Goal: Task Accomplishment & Management: Complete application form

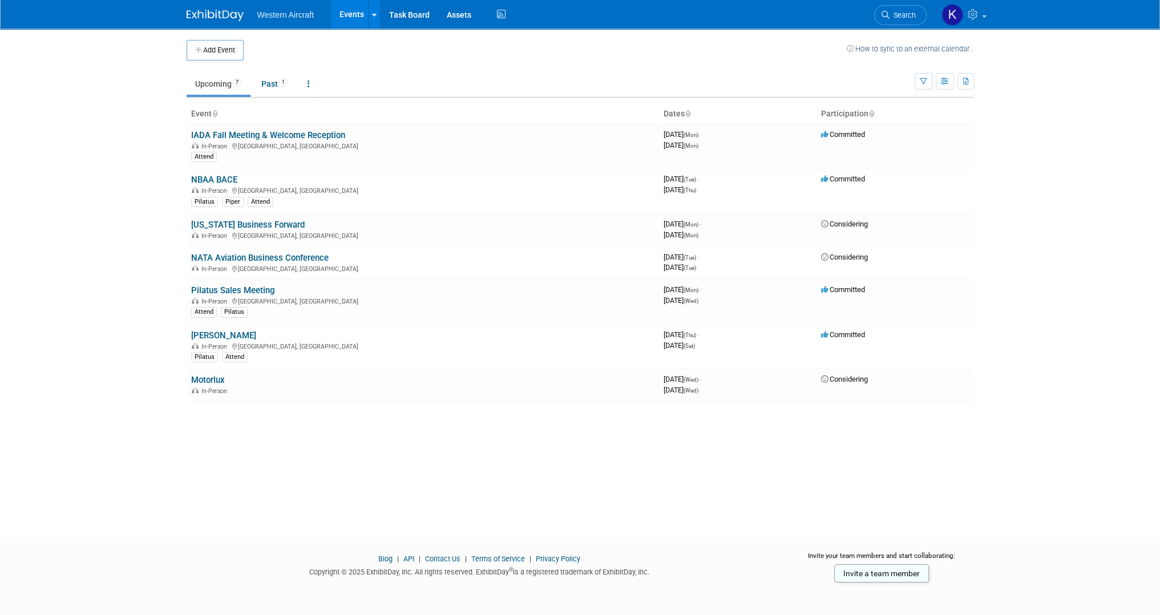
click at [352, 9] on link "Events" at bounding box center [352, 14] width 42 height 29
click at [344, 18] on link "Events" at bounding box center [352, 14] width 42 height 29
click at [283, 12] on span "Western Aircraft" at bounding box center [285, 14] width 57 height 9
click at [230, 55] on button "Add Event" at bounding box center [215, 50] width 57 height 21
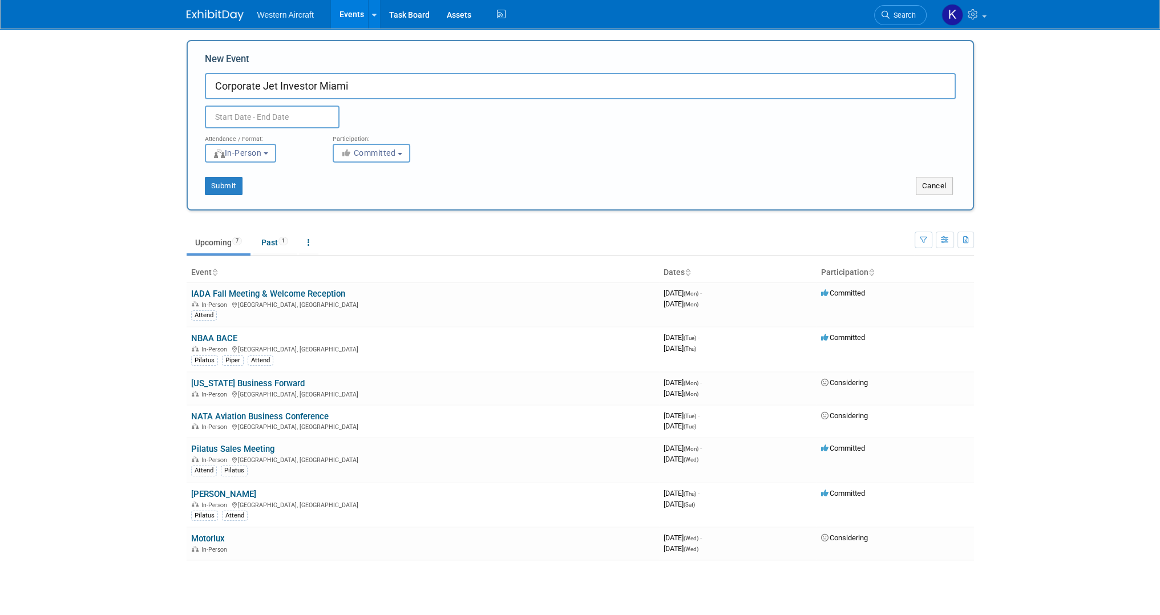
type input "Corporate Jet Investor Miami"
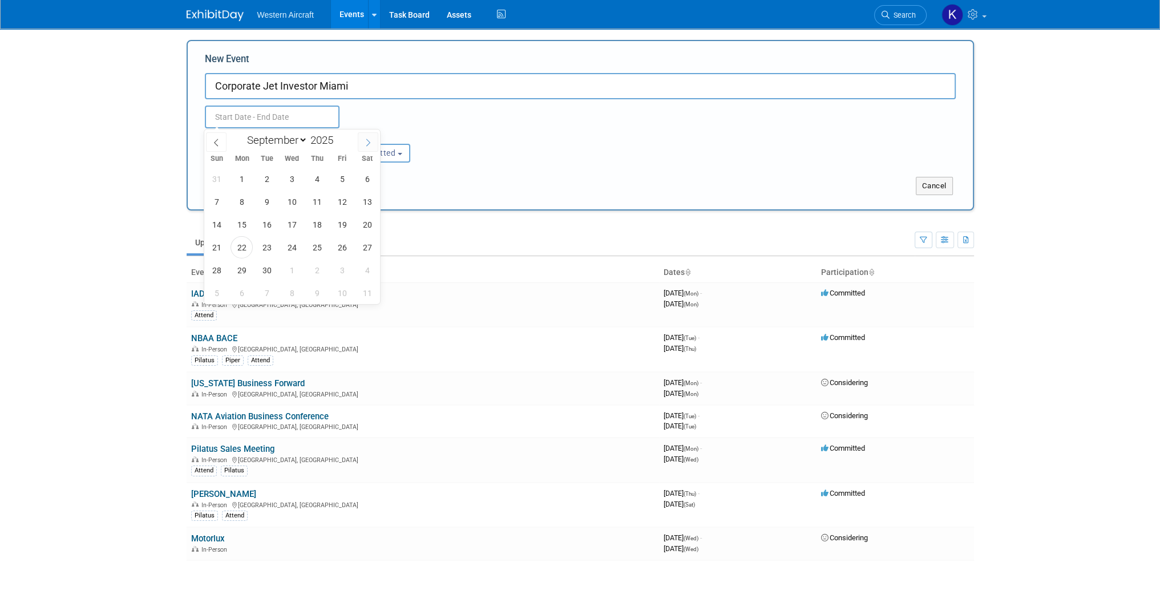
click at [361, 147] on span at bounding box center [368, 141] width 21 height 19
select select "10"
click at [271, 203] on span "4" at bounding box center [267, 202] width 22 height 22
click at [310, 202] on span "6" at bounding box center [317, 202] width 22 height 22
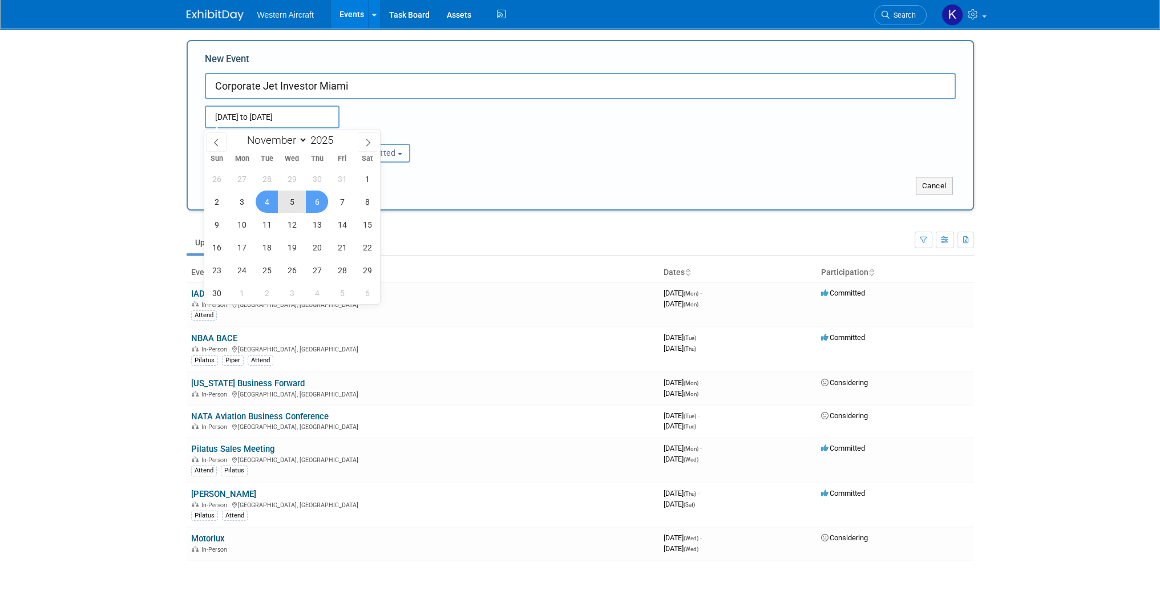
type input "Nov 4, 2025 to Nov 6, 2025"
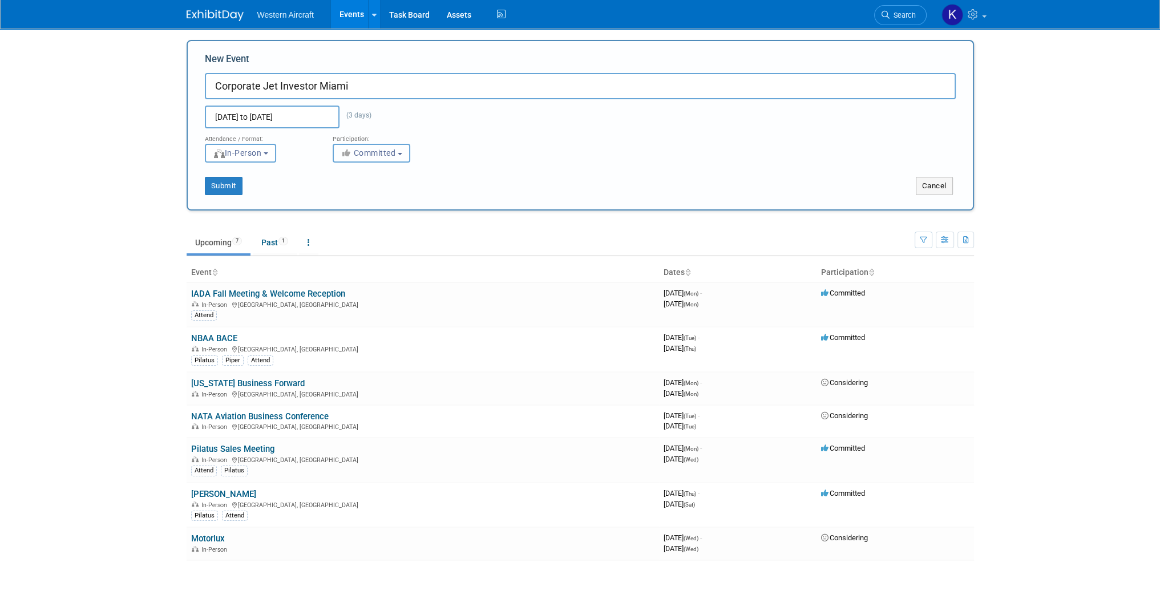
click at [362, 148] on span "Committed" at bounding box center [368, 152] width 55 height 9
click at [374, 197] on label "Considering" at bounding box center [376, 196] width 75 height 15
click at [344, 197] on input "Considering" at bounding box center [339, 196] width 7 height 7
select select "2"
click at [212, 188] on button "Submit" at bounding box center [224, 186] width 38 height 18
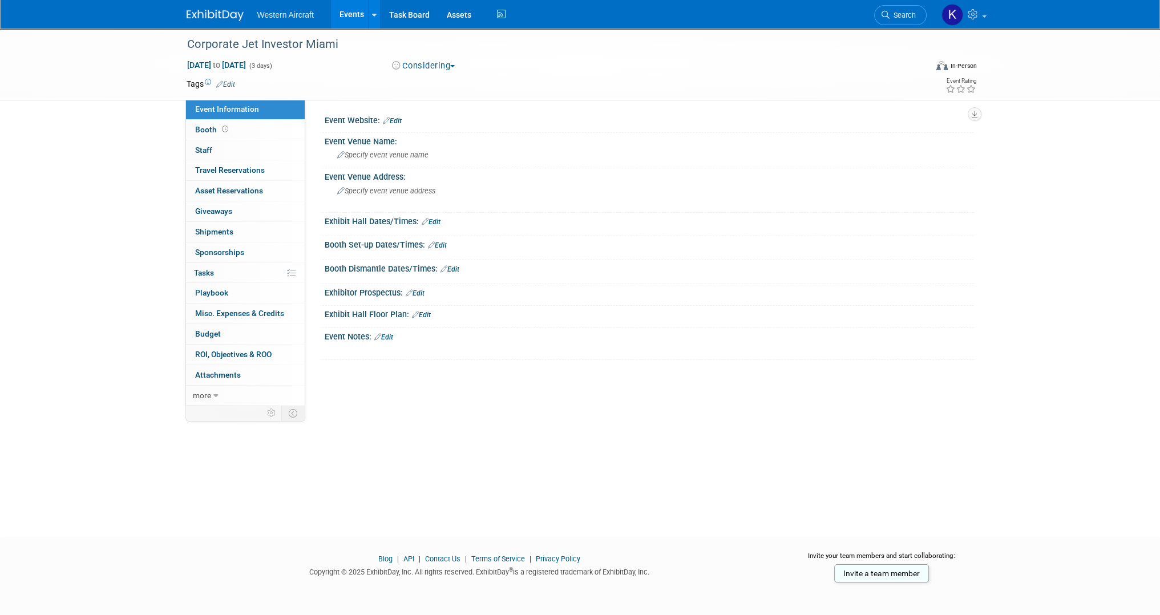
drag, startPoint x: 394, startPoint y: 120, endPoint x: 389, endPoint y: 128, distance: 9.2
click at [394, 120] on link "Edit" at bounding box center [392, 121] width 19 height 8
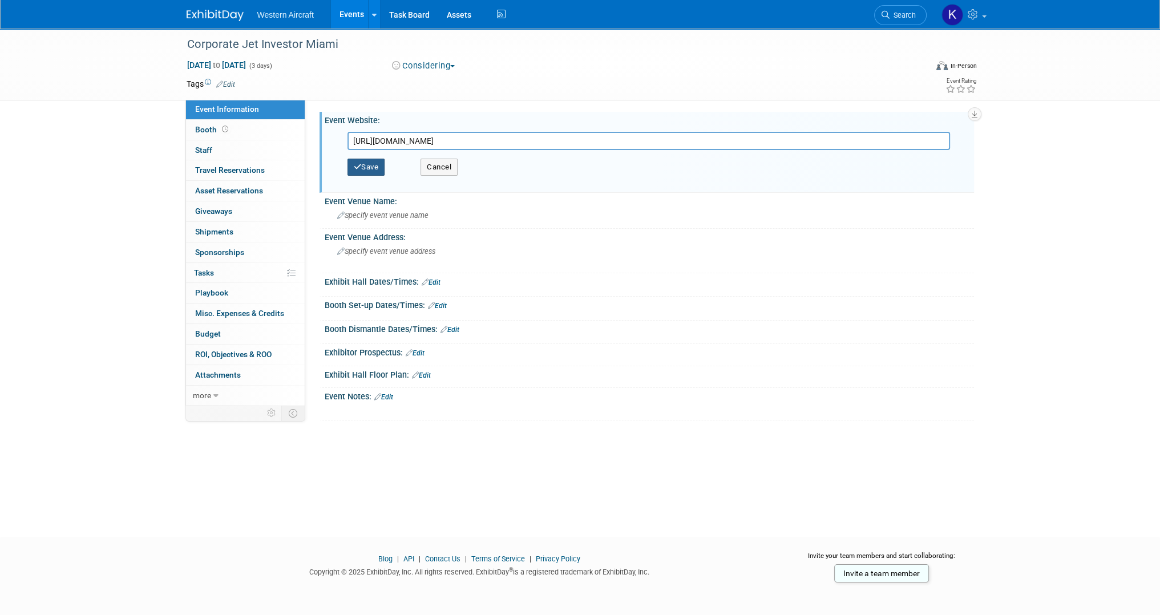
type input "https://www.corporatejetinvestor.com/event/miami-2025/"
click at [381, 163] on button "Save" at bounding box center [367, 167] width 38 height 17
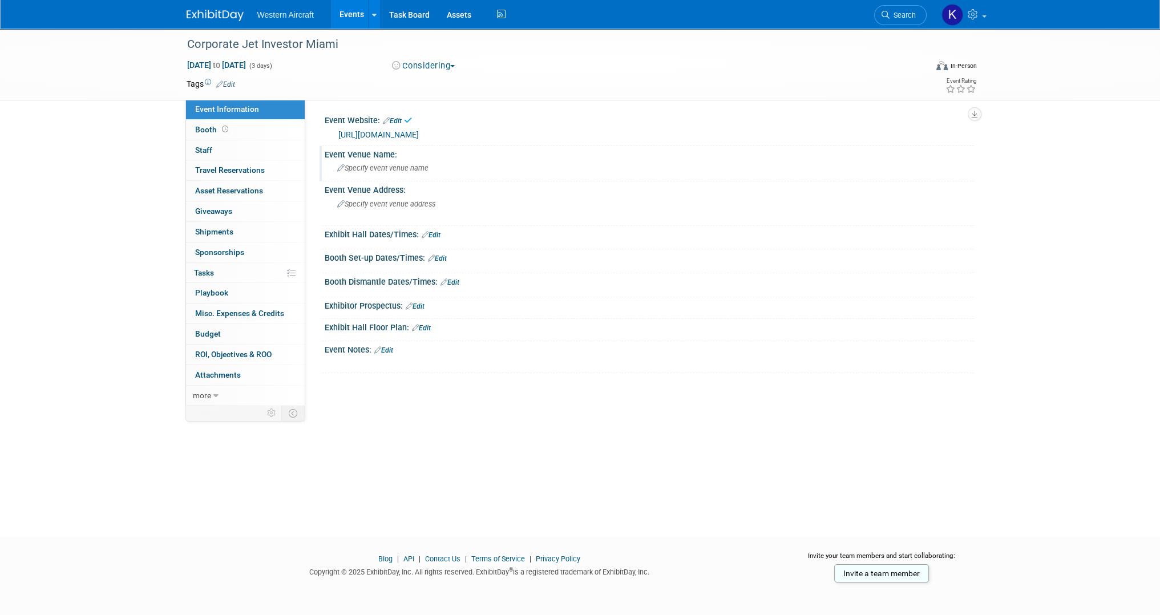
click at [413, 170] on span "Specify event venue name" at bounding box center [382, 168] width 91 height 9
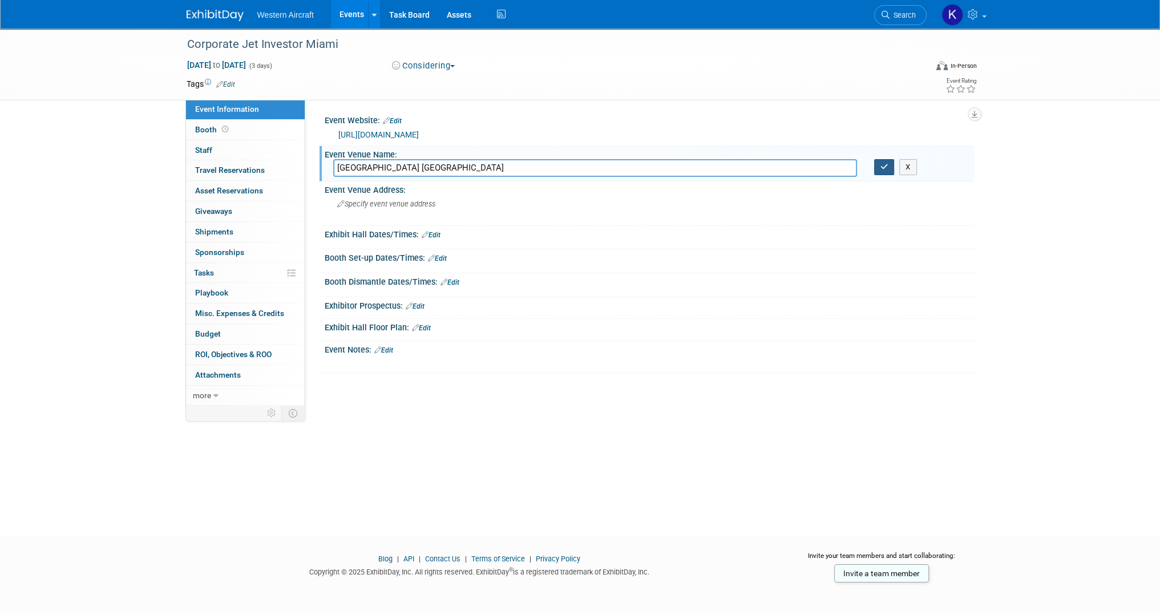
type input "Fontainebleau Miami Beach"
click at [884, 166] on icon "button" at bounding box center [885, 166] width 8 height 7
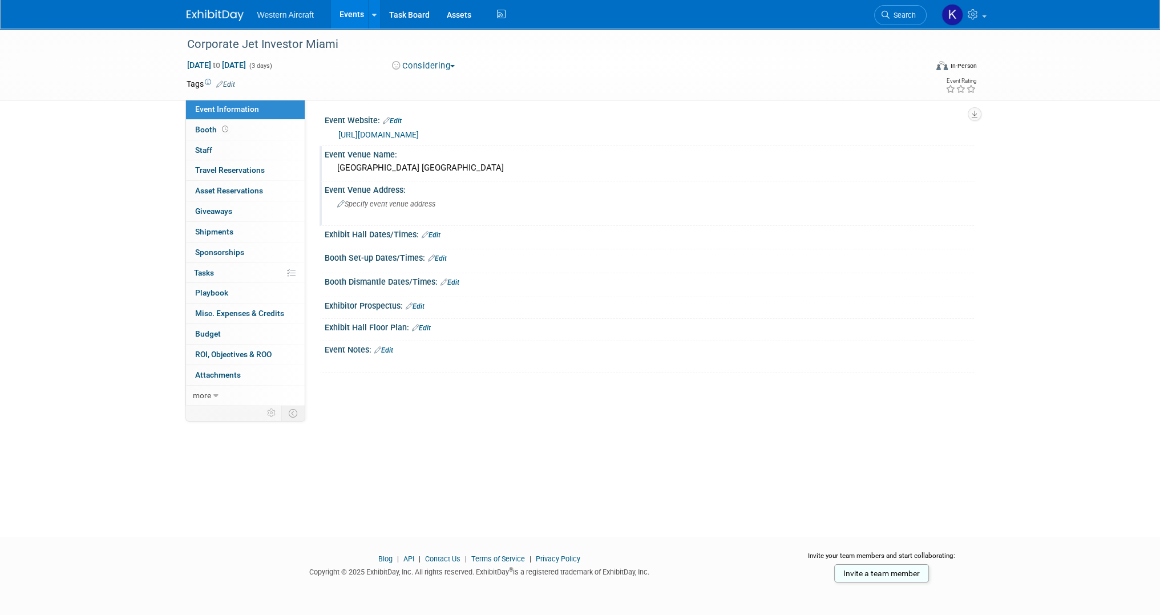
click at [364, 208] on div "Specify event venue address" at bounding box center [459, 208] width 253 height 26
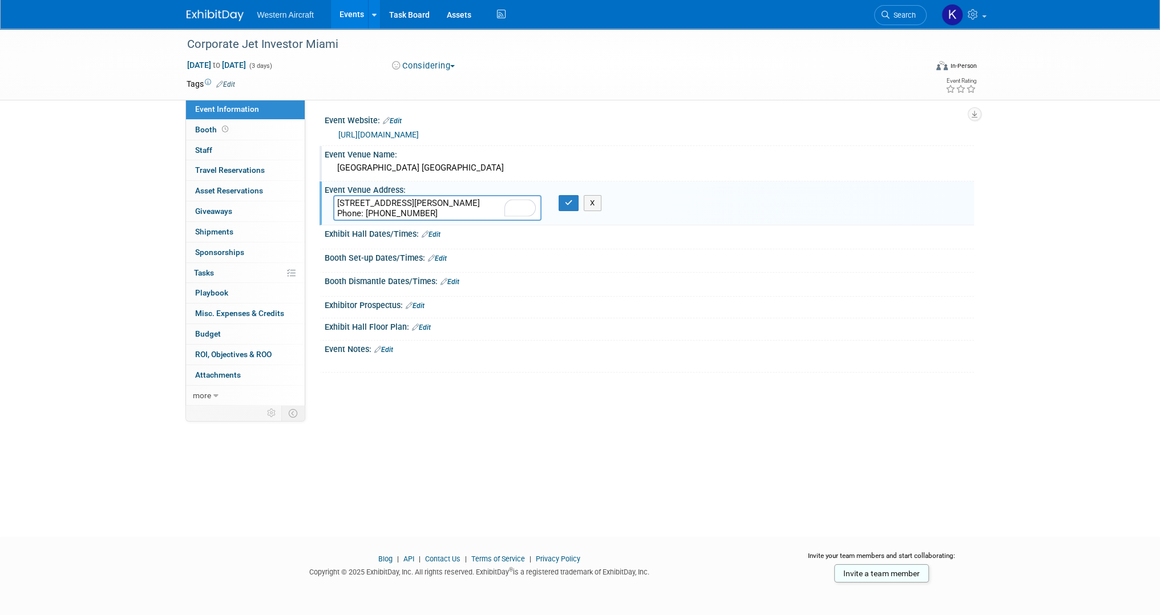
click at [406, 200] on textarea "4441 Collins Ave, Miami Beach, FL 33140 Phone: (800) 548-8886" at bounding box center [437, 208] width 208 height 26
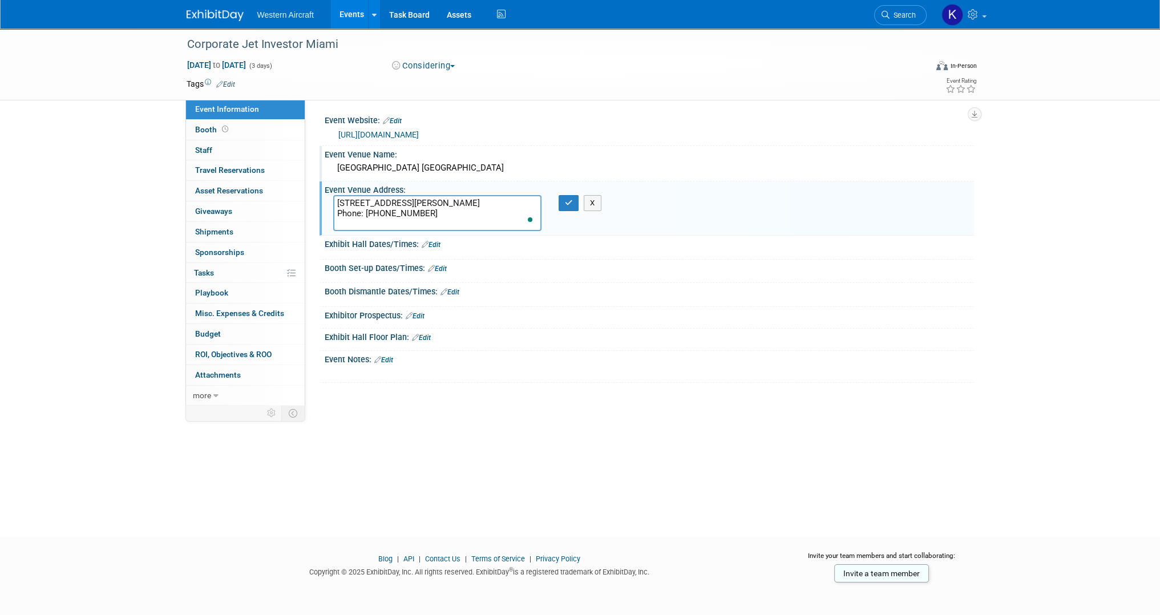
click at [435, 212] on textarea "4441 Collins Ave Miami Beach, FL 33140 Phone: (800) 548-8886" at bounding box center [437, 213] width 208 height 36
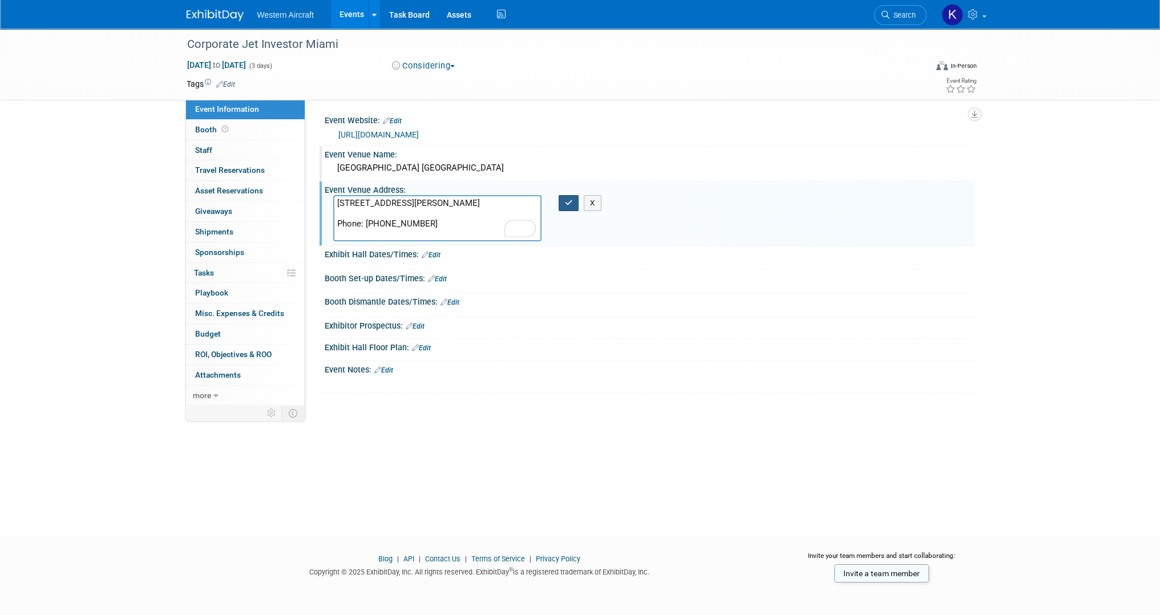
type textarea "4441 Collins Ave Miami Beach, FL 33140 Phone: (800) 548-8886"
click at [570, 207] on button "button" at bounding box center [569, 203] width 21 height 16
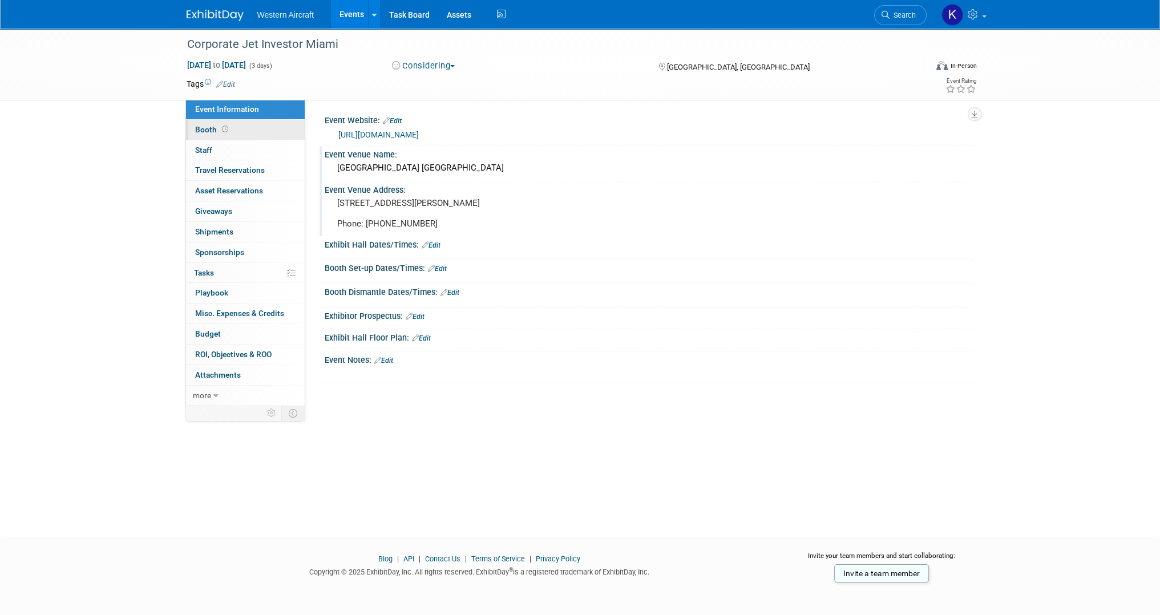
click at [245, 130] on link "Booth" at bounding box center [245, 130] width 119 height 20
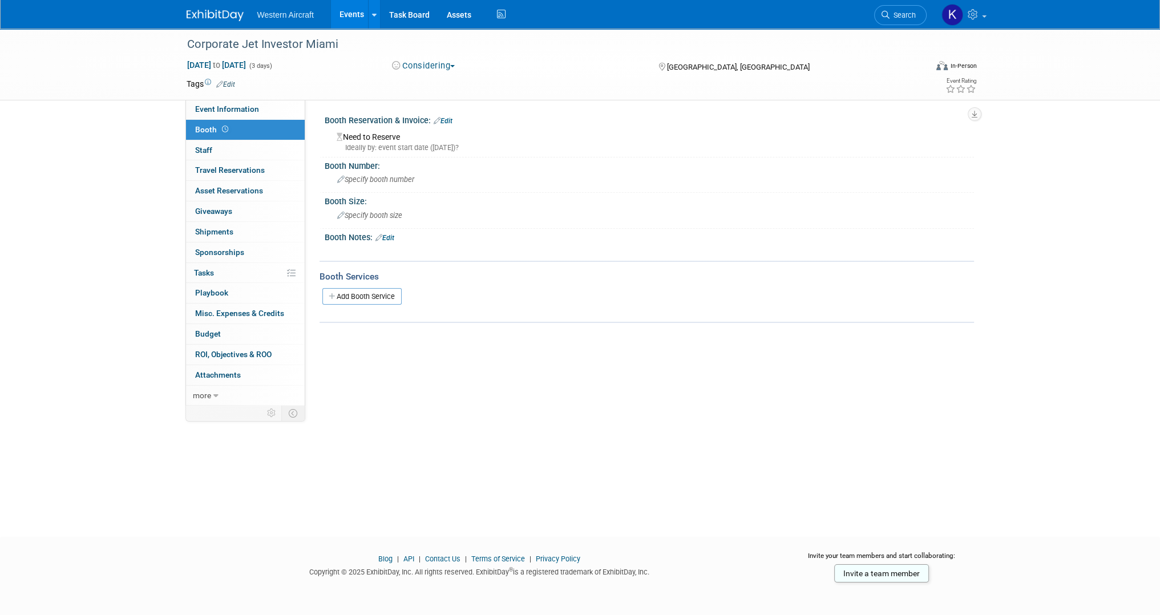
click at [446, 119] on link "Edit" at bounding box center [443, 121] width 19 height 8
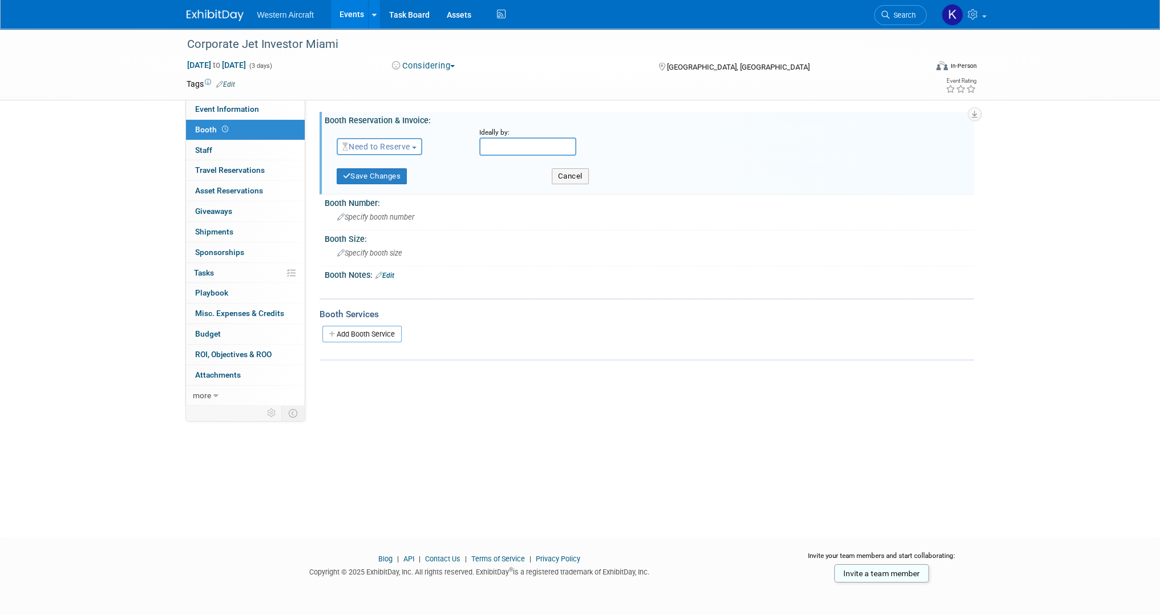
click at [393, 142] on span "Need to Reserve" at bounding box center [376, 146] width 68 height 9
click at [382, 199] on link "No Reservation Required" at bounding box center [398, 198] width 122 height 16
click at [365, 182] on button "Save Changes" at bounding box center [372, 176] width 71 height 16
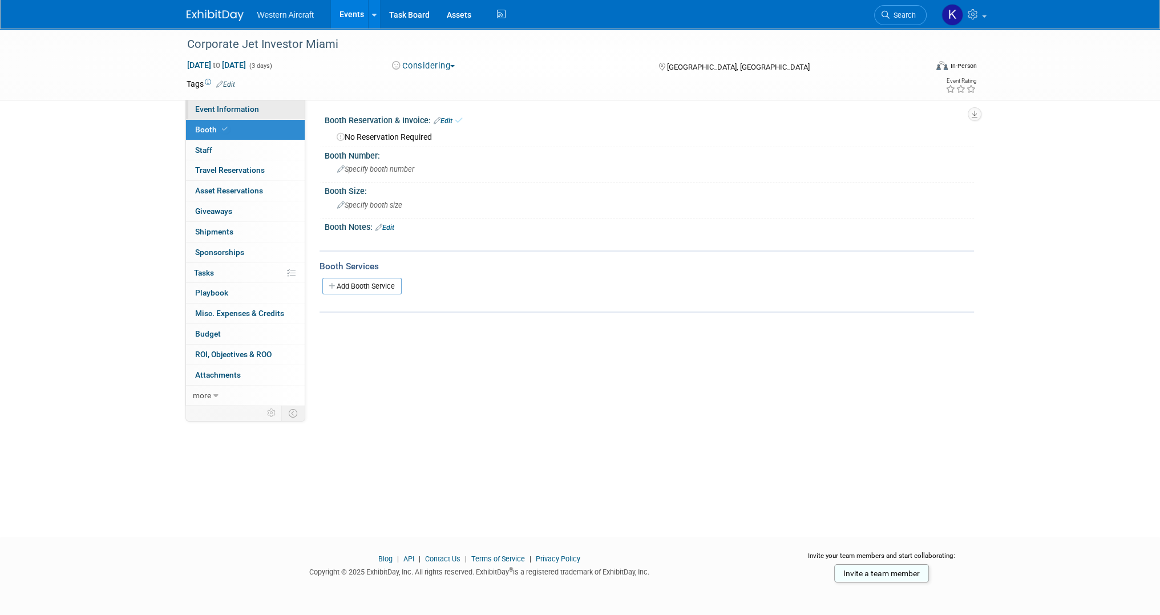
click at [225, 115] on link "Event Information" at bounding box center [245, 109] width 119 height 20
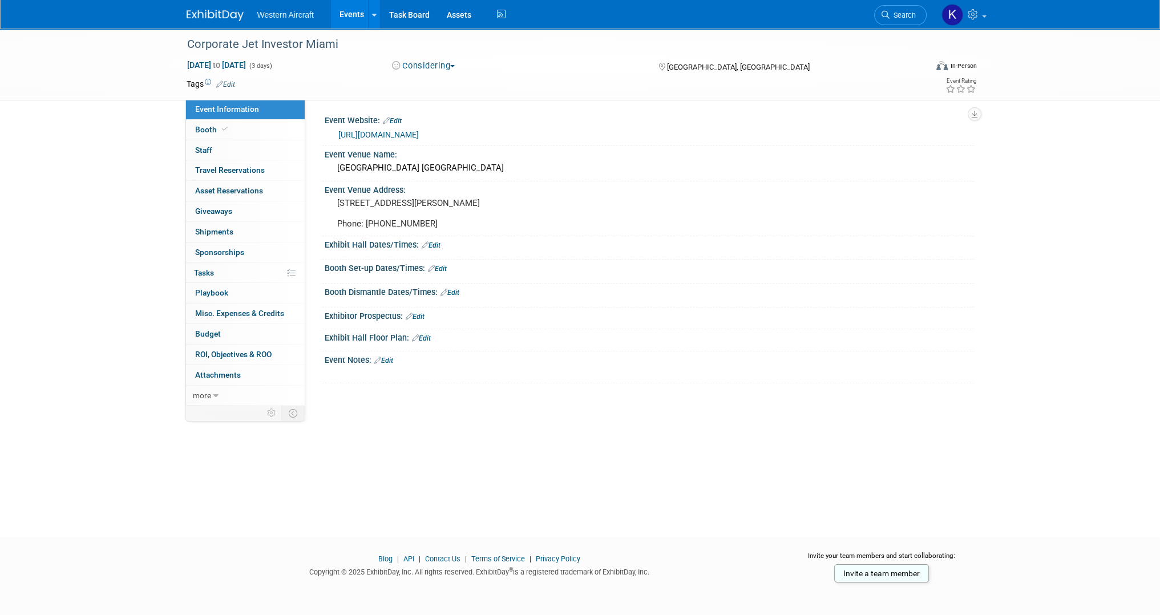
click at [226, 87] on link "Edit" at bounding box center [225, 84] width 19 height 8
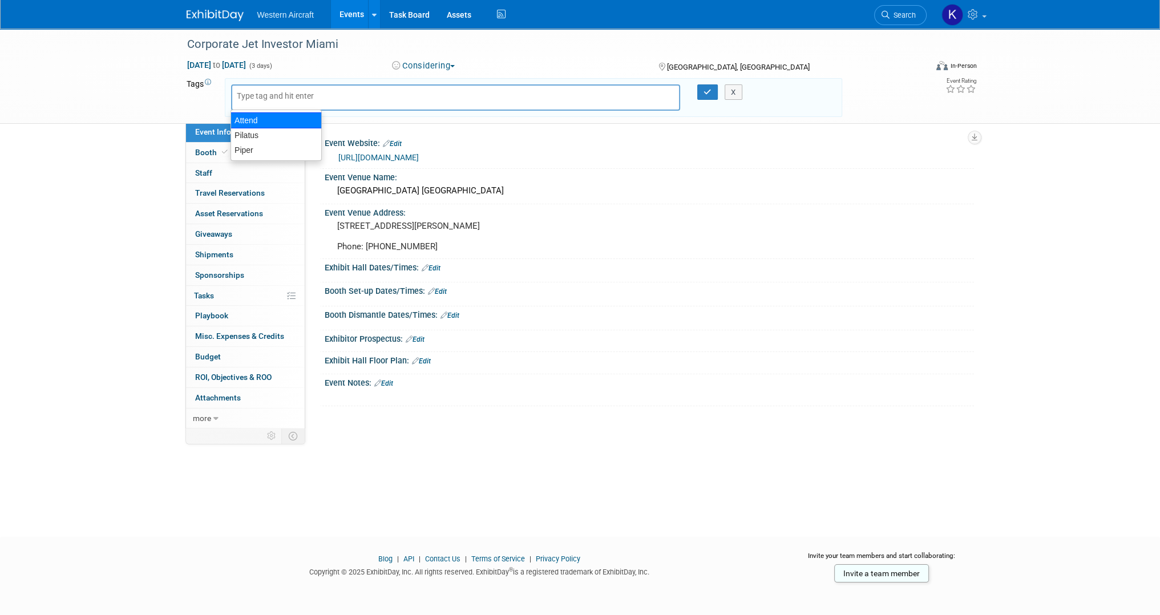
click at [254, 118] on div "Attend" at bounding box center [276, 120] width 91 height 16
type input "Attend"
click at [705, 99] on button "button" at bounding box center [707, 92] width 21 height 16
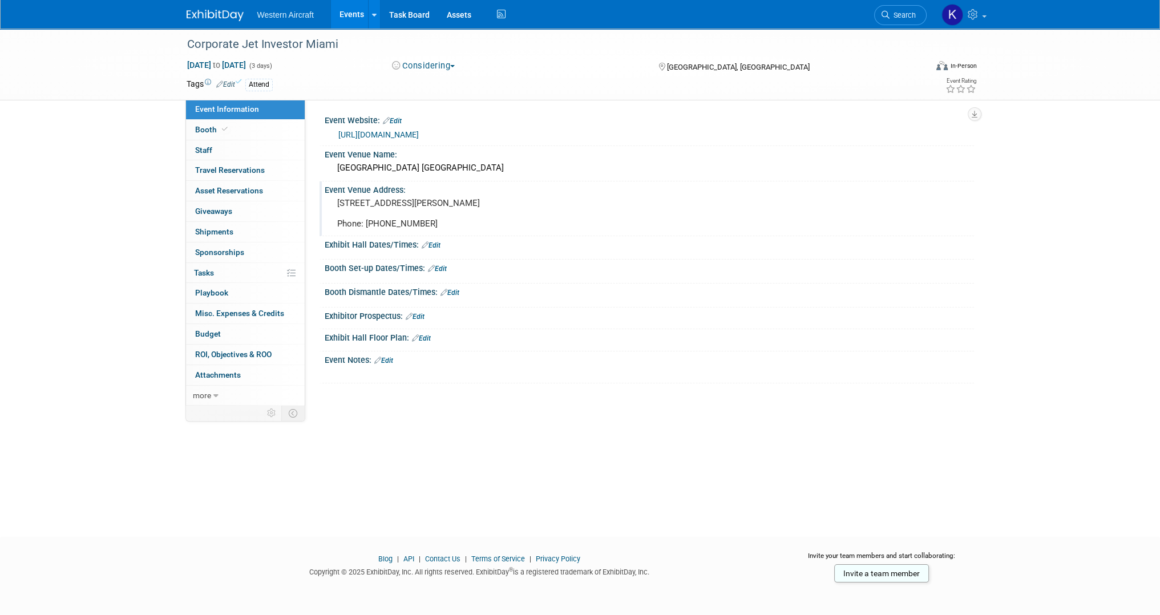
click at [692, 187] on div "Event Venue Address:" at bounding box center [650, 189] width 650 height 14
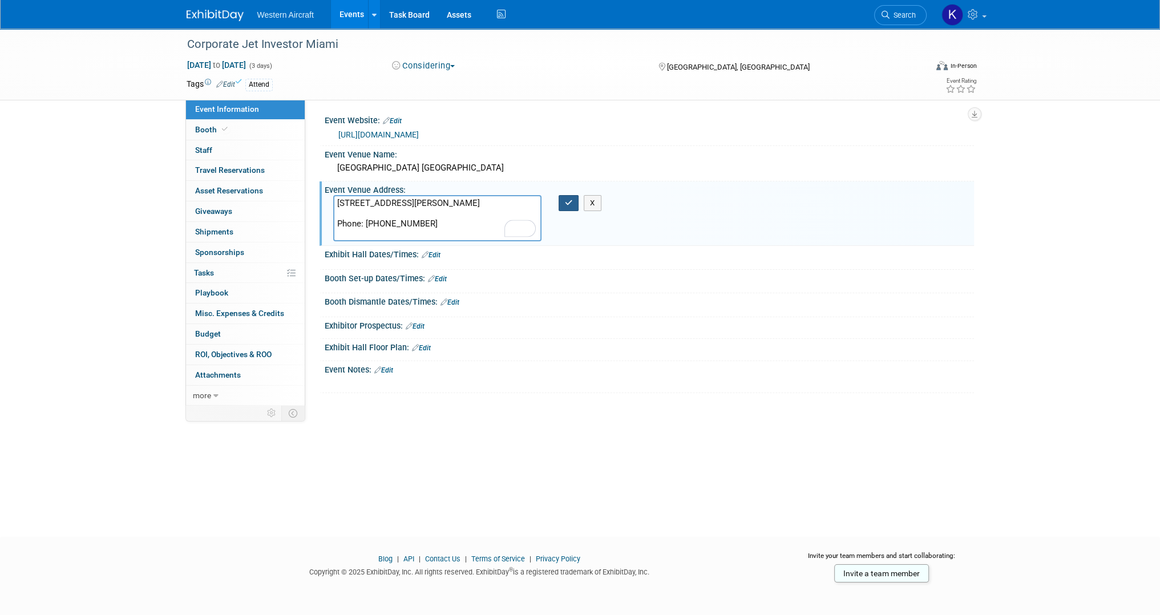
click at [566, 200] on icon "button" at bounding box center [569, 202] width 8 height 7
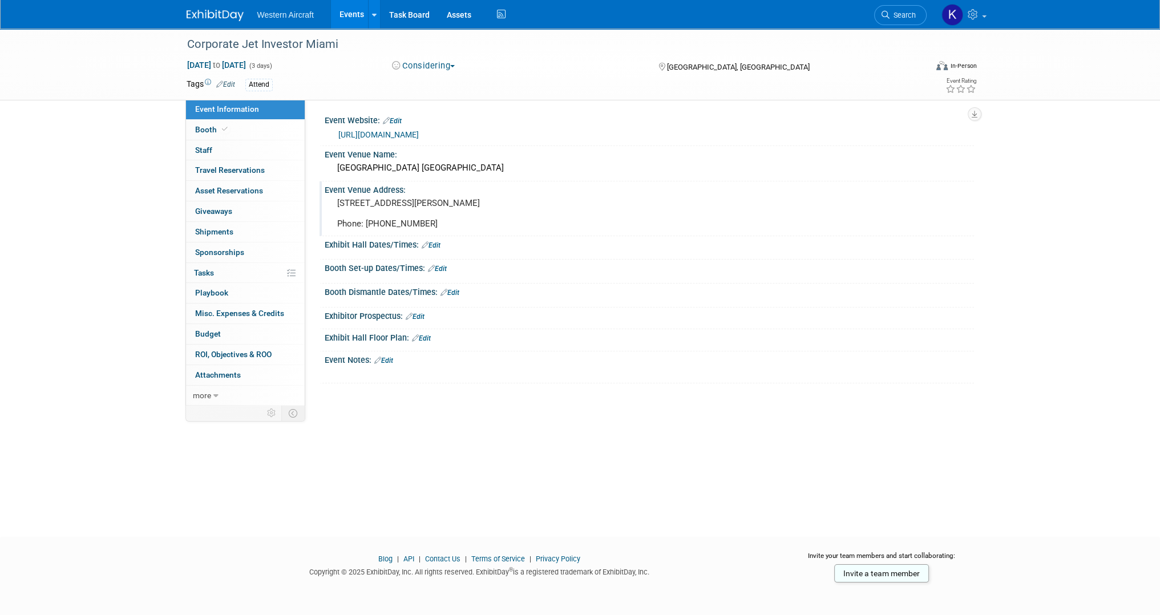
click at [341, 10] on link "Events" at bounding box center [352, 14] width 42 height 29
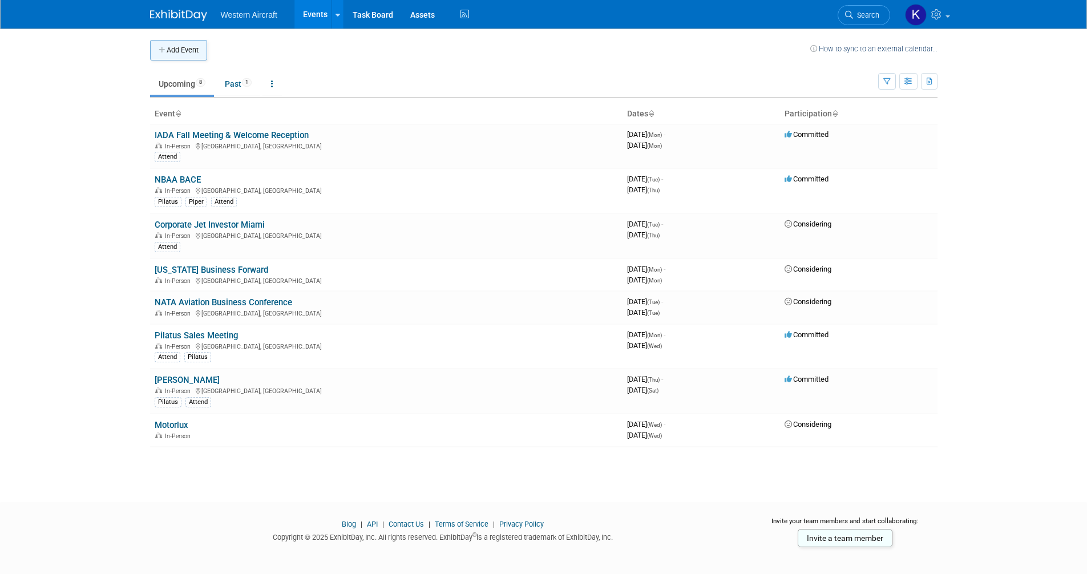
click at [181, 49] on button "Add Event" at bounding box center [178, 50] width 57 height 21
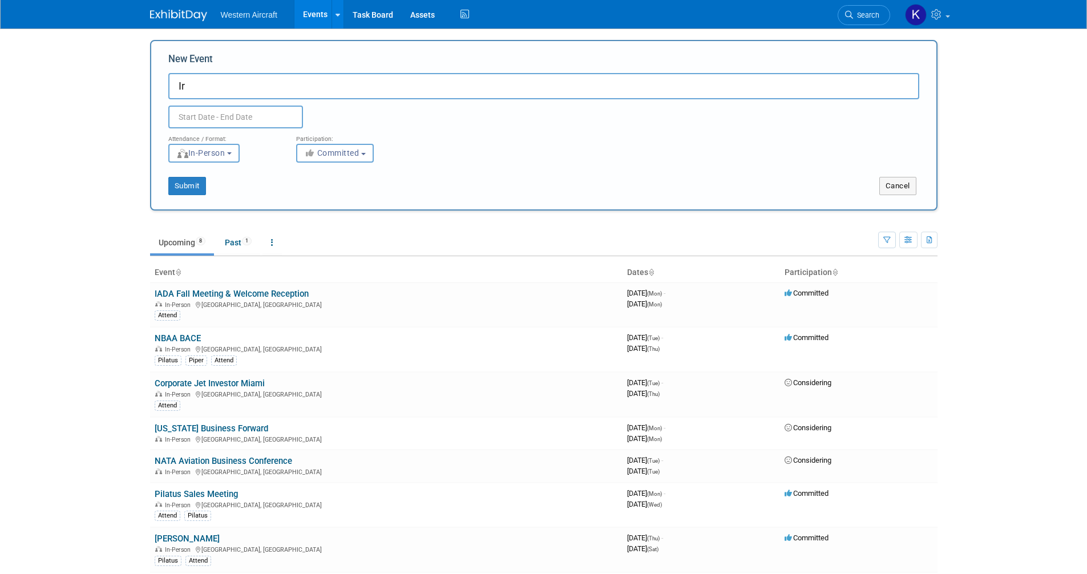
type input "I"
type input "[US_STATE] Business Magazine Ad Due"
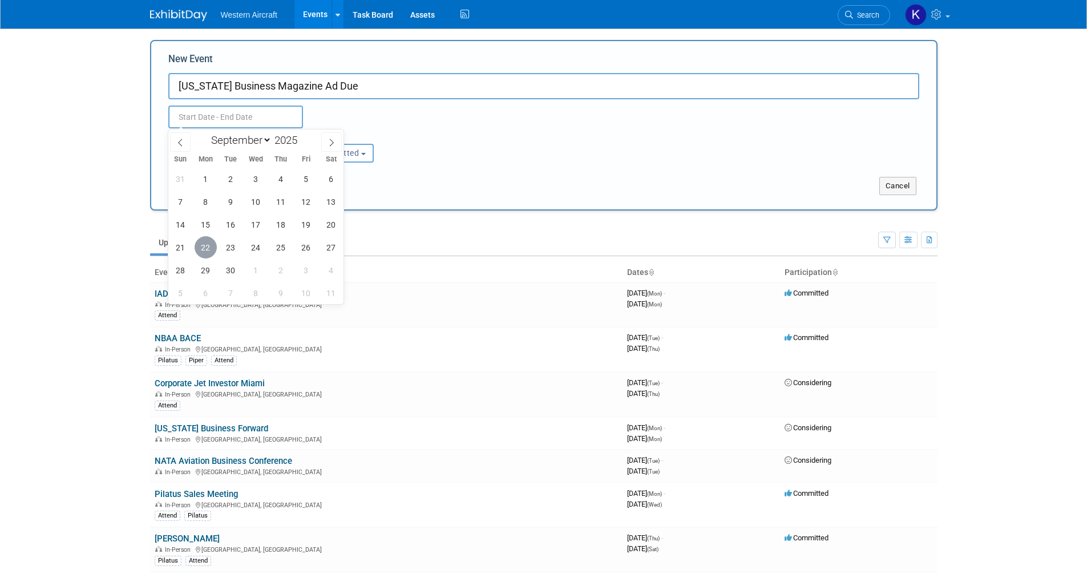
click at [197, 243] on span "22" at bounding box center [206, 247] width 22 height 22
click at [204, 246] on span "22" at bounding box center [206, 247] width 22 height 22
type input "[DATE] to [DATE]"
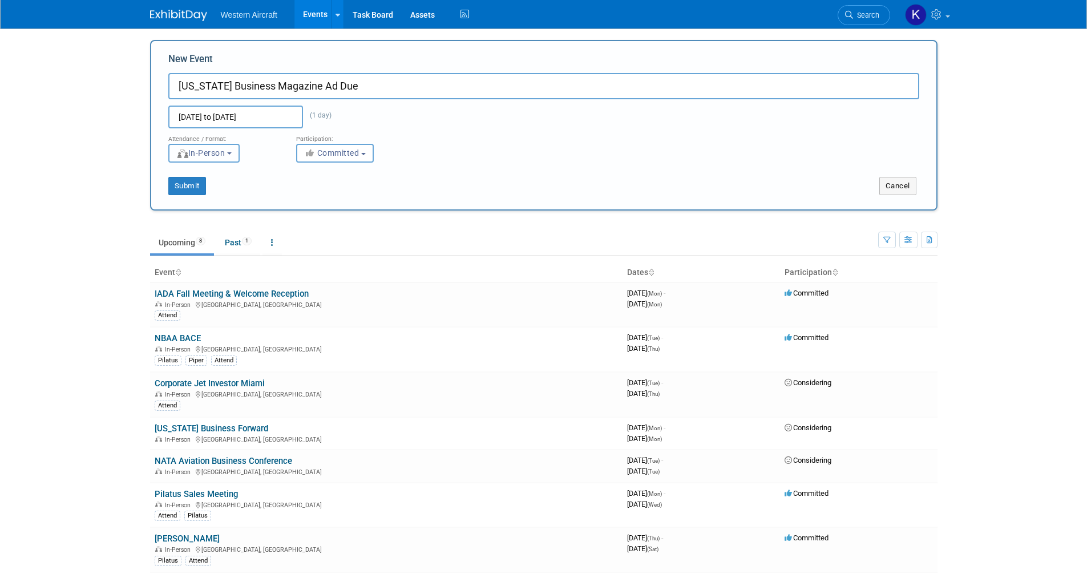
click at [203, 148] on button "In-Person" at bounding box center [203, 153] width 71 height 19
click at [213, 196] on label "Virtual" at bounding box center [208, 196] width 66 height 15
click at [179, 196] on input "Virtual" at bounding box center [175, 196] width 7 height 7
select select "2"
click at [197, 183] on button "Submit" at bounding box center [187, 186] width 38 height 18
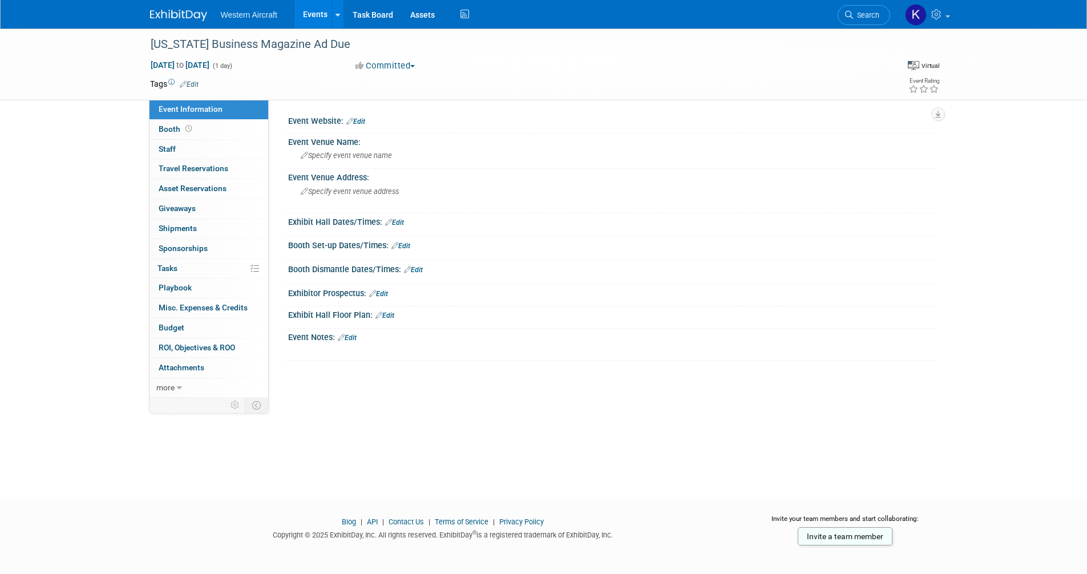
click at [195, 81] on link "Edit" at bounding box center [189, 84] width 19 height 8
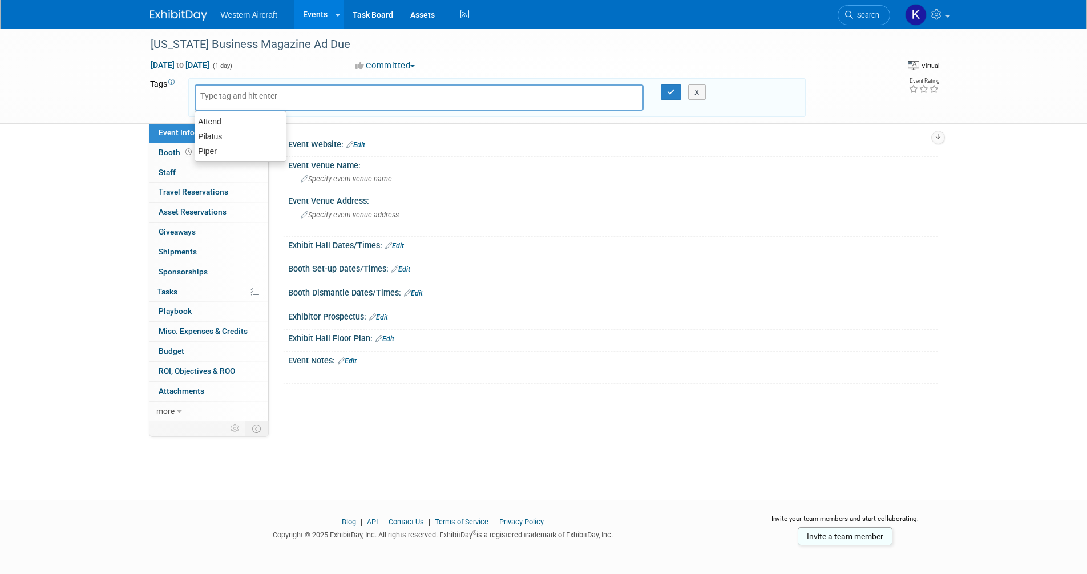
click at [232, 92] on input "text" at bounding box center [245, 95] width 91 height 11
type input "Advertising"
click at [670, 90] on icon "button" at bounding box center [671, 91] width 8 height 7
type input "Advertising"
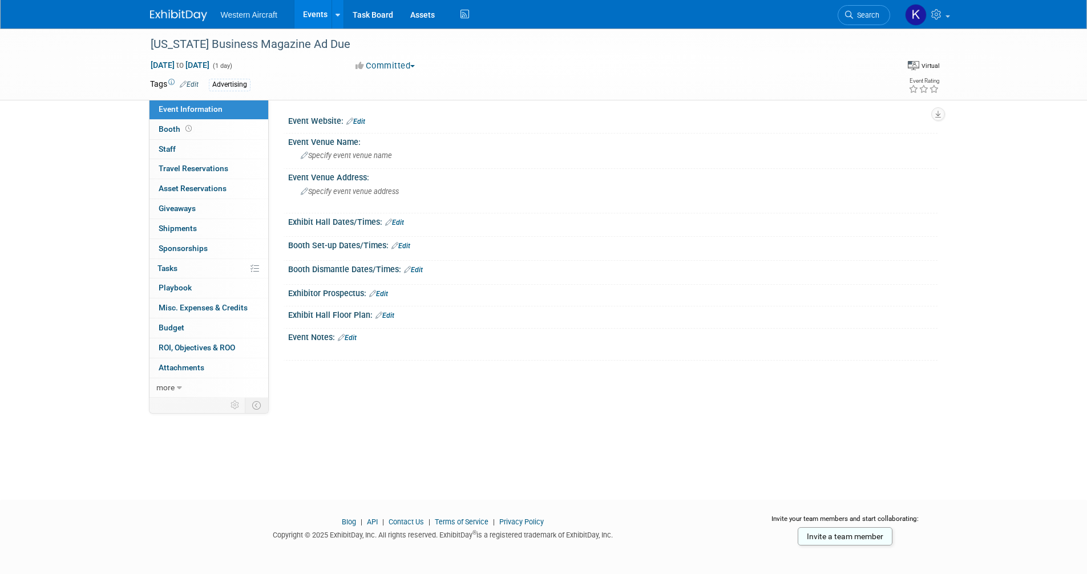
click at [304, 11] on link "Events" at bounding box center [316, 14] width 42 height 29
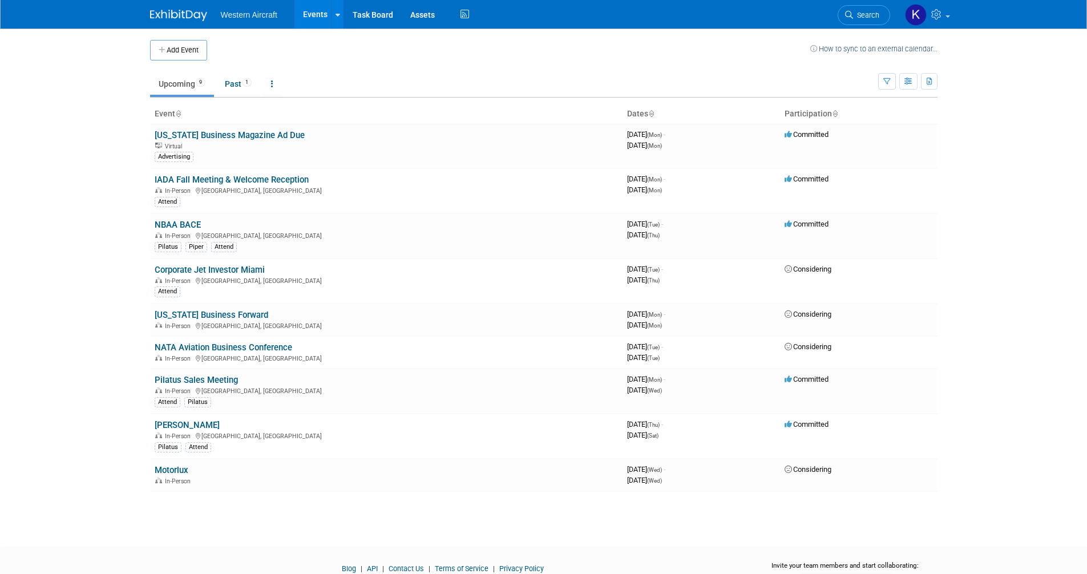
click at [307, 11] on link "Events" at bounding box center [316, 14] width 42 height 29
click at [237, 79] on link "Past 1" at bounding box center [238, 84] width 44 height 22
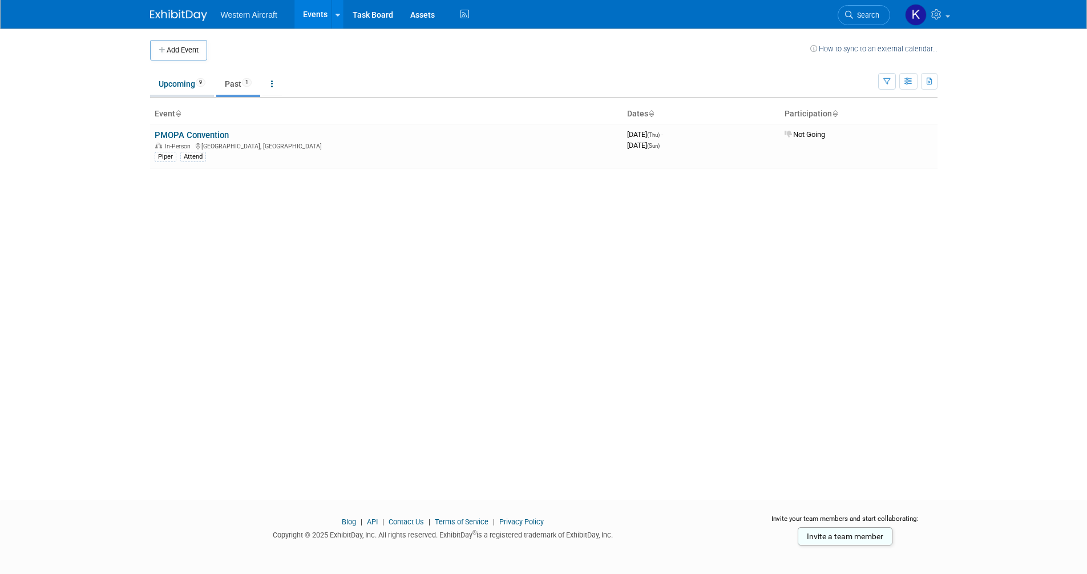
click at [174, 81] on link "Upcoming 9" at bounding box center [182, 84] width 64 height 22
